Goal: Information Seeking & Learning: Learn about a topic

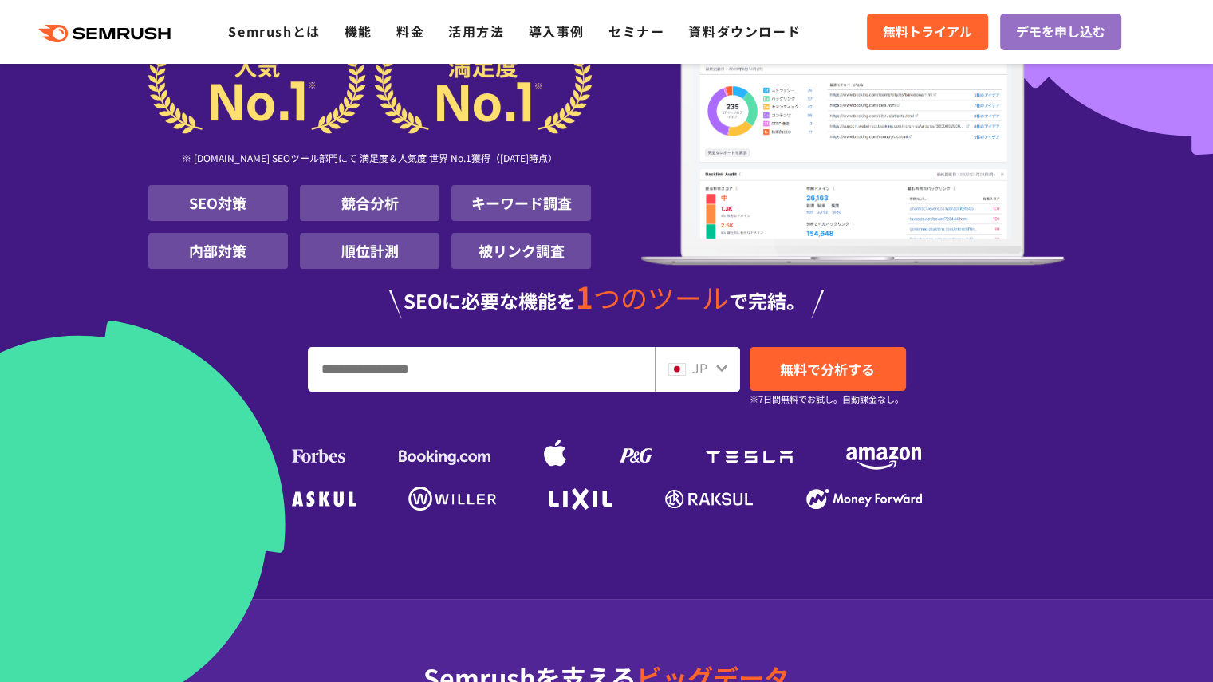
scroll to position [160, 0]
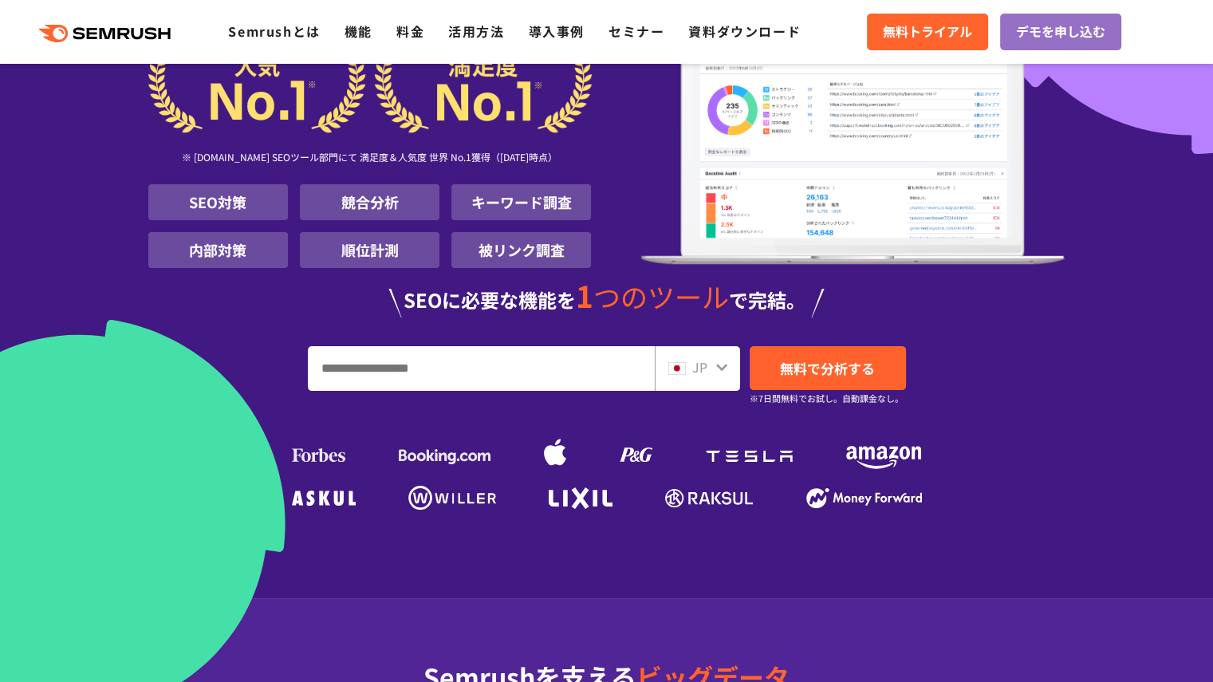
click at [348, 373] on input "URL、キーワードを入力してください" at bounding box center [481, 368] width 345 height 43
type input "*"
type input "**********"
click at [703, 373] on span "JP" at bounding box center [699, 366] width 15 height 19
click at [724, 366] on icon at bounding box center [722, 367] width 13 height 13
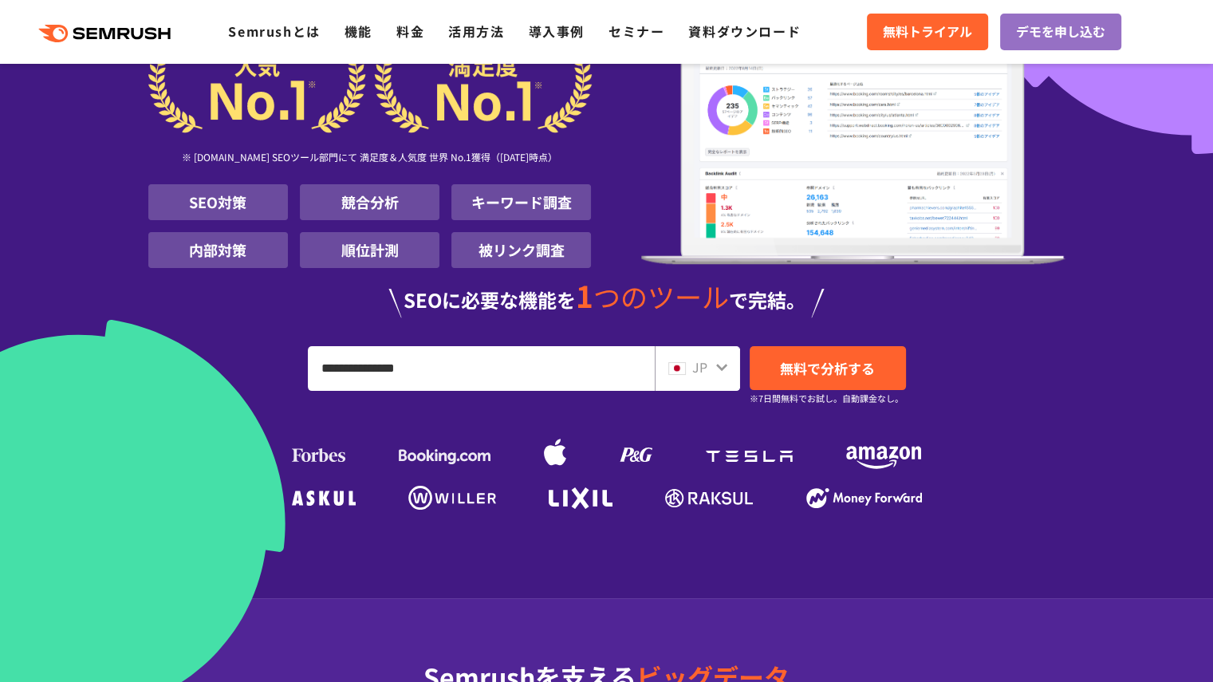
click at [691, 365] on div "JP" at bounding box center [694, 367] width 51 height 21
click at [506, 377] on input "**********" at bounding box center [481, 368] width 345 height 43
click at [782, 363] on span "無料で分析する" at bounding box center [827, 368] width 95 height 20
click at [69, 41] on icon ".cls {fill: #FF642D;}" at bounding box center [106, 34] width 180 height 18
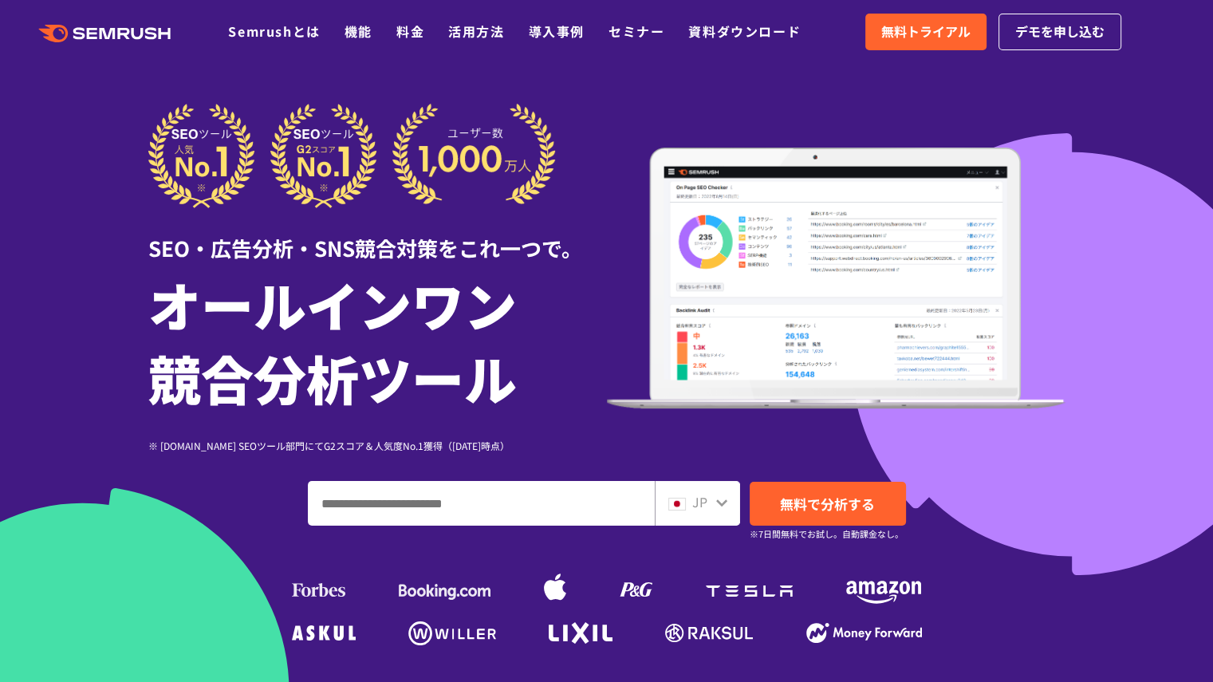
click at [259, 275] on h1 "オールインワン 競合分析ツール" at bounding box center [377, 340] width 459 height 147
